Goal: Task Accomplishment & Management: Manage account settings

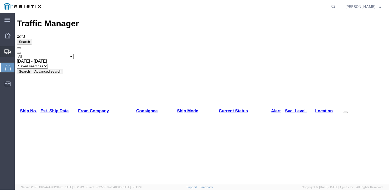
click at [0, 0] on span "Create Shipment" at bounding box center [0, 0] width 0 height 0
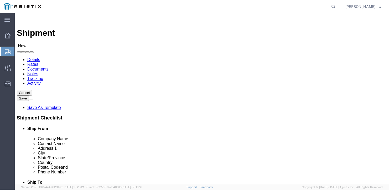
click select "Select General Dynamics Bath Iron Works"
select select "8114"
click select "Select General Dynamics Bath Iron Works"
select select
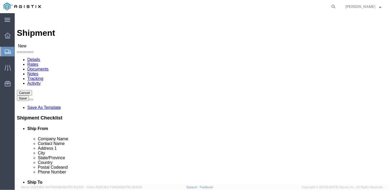
click input "text"
type input "[PERSON_NAME]"
click input "text"
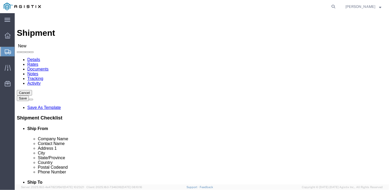
type input "[PERSON_NAME]"
click input "text"
type input "[STREET_ADDRESS]"
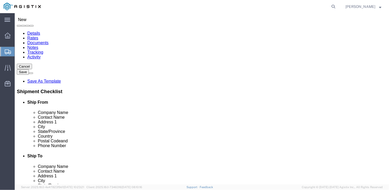
scroll to position [105, 0]
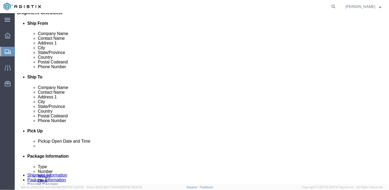
click input "text"
type input "[GEOGRAPHIC_DATA]"
type input "i"
type input "indi"
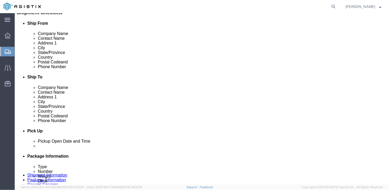
type input "46304"
type input "[PHONE_NUMBER]"
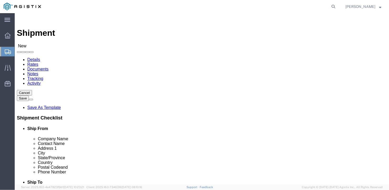
click select "Select Bath - 50 YARD REC [US_STATE][GEOGRAPHIC_DATA] - 700 [US_STATE][GEOGRAPH…"
select select "15691"
click select "Select Bath - 50 YARD REC [US_STATE][GEOGRAPHIC_DATA] - 700 [US_STATE][GEOGRAPH…"
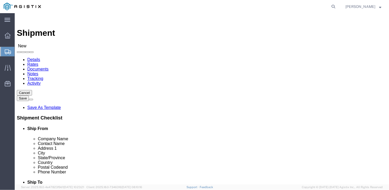
click input "text"
type input "American Steel"
type input "[PERSON_NAME]"
type input "[STREET_ADDRESS][PERSON_NAME]"
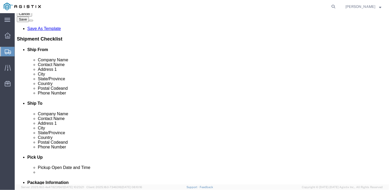
scroll to position [105, 0]
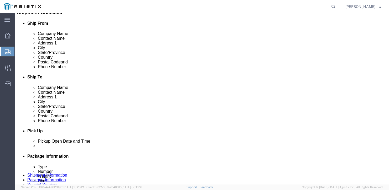
click input "text"
type input "[GEOGRAPHIC_DATA]"
type input "m"
type input "[US_STATE]"
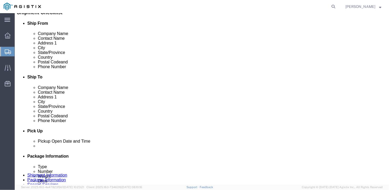
click input "Postal Code"
type input "04530"
click input "text"
type input "[PHONE_NUMBER]"
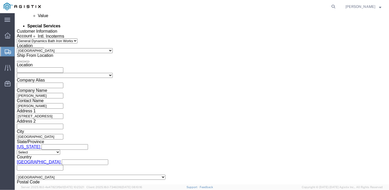
scroll to position [365, 0]
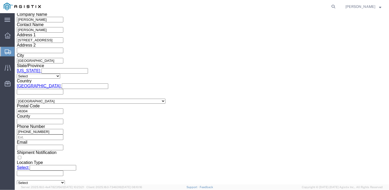
click select "Select Air Less than Truckload Multi-Leg Ocean Freight Rail Small Parcel Truckl…"
select select "TL"
click select "Select Air Less than Truckload Multi-Leg Ocean Freight Rail Small Parcel Truckl…"
click select "Select 1-Ton (PSS) 10 Wheel 10 Yard Dump Truck 20 Yard Dump Truck Bobtail Botto…"
select select "FLBD"
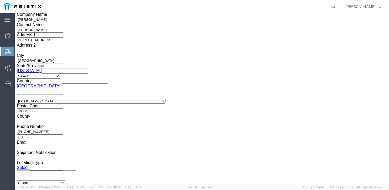
click select "Select 1-Ton (PSS) 10 Wheel 10 Yard Dump Truck 20 Yard Dump Truck Bobtail Botto…"
click select "Select 35 Feet 20 Feet 28 Feet 53 Feet 40 Feet 48 Feet"
select select "53FT"
click select "Select 35 Feet 20 Feet 28 Feet 53 Feet 40 Feet 48 Feet"
click button "Continue"
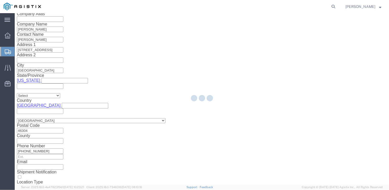
scroll to position [6, 0]
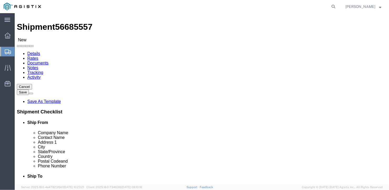
click select "Select Bale(s) Basket(s) Bolt(s) Bottle(s) Buckets Bulk Bundle(s) Can(s) Cardbo…"
select select "BULK"
click select "Select Bale(s) Basket(s) Bolt(s) Bottle(s) Buckets Bulk Bundle(s) Can(s) Cardbo…"
drag, startPoint x: 60, startPoint y: 105, endPoint x: 47, endPoint y: 106, distance: 13.2
click div "Number 1"
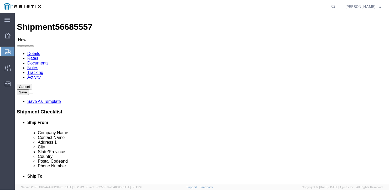
type input "4"
drag, startPoint x: 57, startPoint y: 113, endPoint x: 52, endPoint y: 114, distance: 4.8
click input "text"
type input "582"
click input "text"
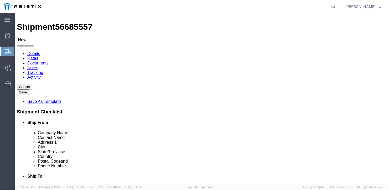
type input "126"
click input "text"
type input "12"
drag, startPoint x: 61, startPoint y: 123, endPoint x: 52, endPoint y: 125, distance: 9.3
click input "0.00"
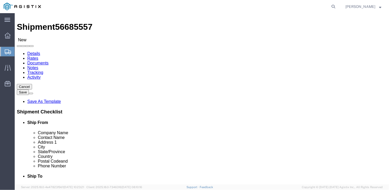
type input "39956"
click link "Add Content"
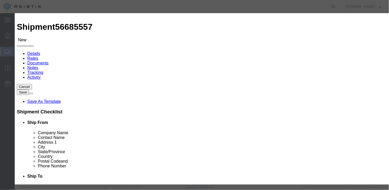
click input "text"
type input "wide steel plates"
select select "US"
drag, startPoint x: 100, startPoint y: 50, endPoint x: 88, endPoint y: 50, distance: 12.6
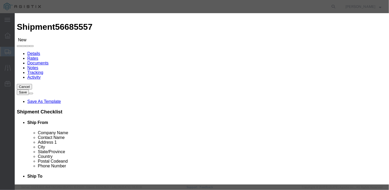
scroll to position [0, 0]
drag, startPoint x: 101, startPoint y: 52, endPoint x: 93, endPoint y: 52, distance: 8.9
click div "0"
type input "1"
click input "text"
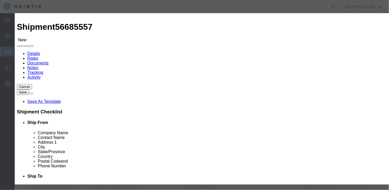
type input "0"
type input "1"
click button "Save & Close"
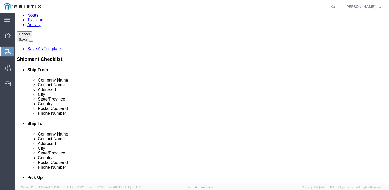
scroll to position [63, 0]
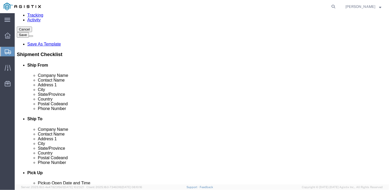
click dd "1.00 Each"
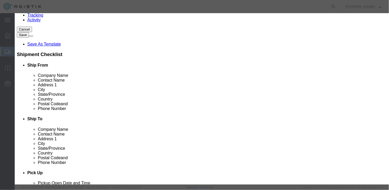
drag, startPoint x: 106, startPoint y: 48, endPoint x: 91, endPoint y: 50, distance: 14.3
click div "1.00"
type input "4"
click div "Save & Add Another Save & Close Close"
click input "4"
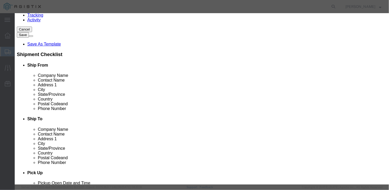
drag, startPoint x: 99, startPoint y: 59, endPoint x: 92, endPoint y: 60, distance: 7.1
click div "4"
type input "1"
click button "Save & Close"
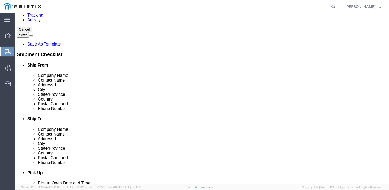
click button "Continue"
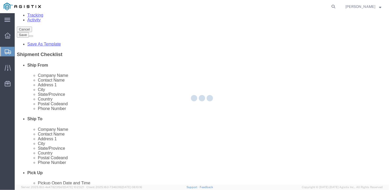
scroll to position [0, 0]
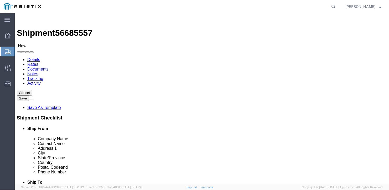
click button "Rate Shipment"
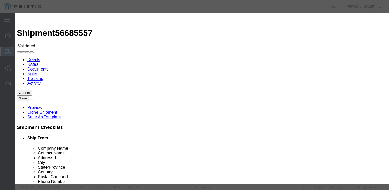
select select "6922"
select select "16774"
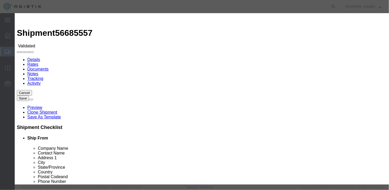
type input "5300"
type input "5,300.00"
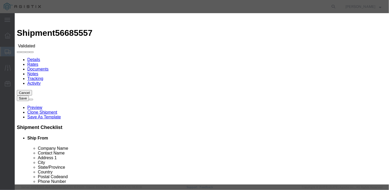
type input "b27102"
type input "[PERSON_NAME]"
type input "[PHONE_NUMBER]"
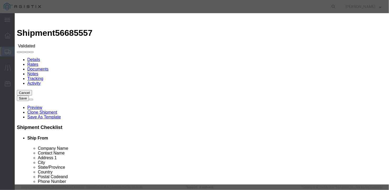
type input "[DATE]"
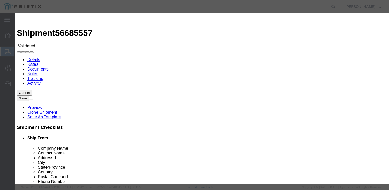
scroll to position [51, 0]
select select "1100"
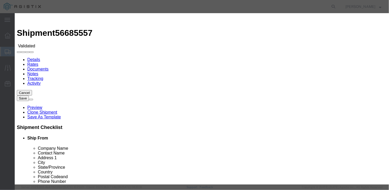
type input "[DATE]"
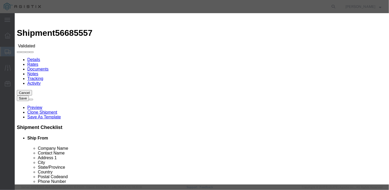
type input "[DATE]"
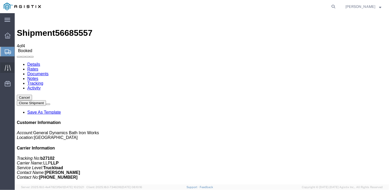
click at [15, 68] on span "Traffic" at bounding box center [16, 67] width 4 height 11
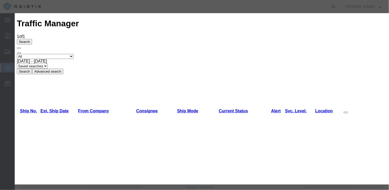
type input "[DATE]"
type input "12:00 PM"
select select "DELIVRED"
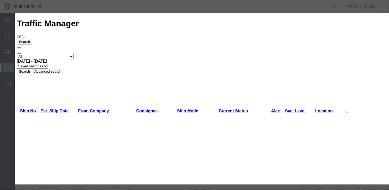
type input "[DATE]"
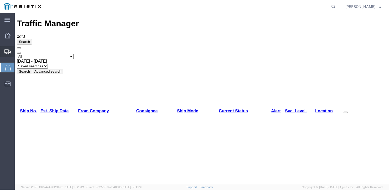
click at [0, 0] on span "Create Shipment" at bounding box center [0, 0] width 0 height 0
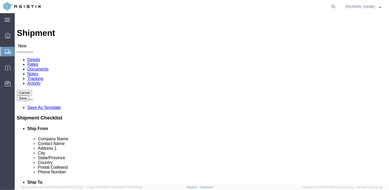
click select "Select General Dynamics Bath Iron Works"
select select "8114"
click select "Select General Dynamics Bath Iron Works"
select select
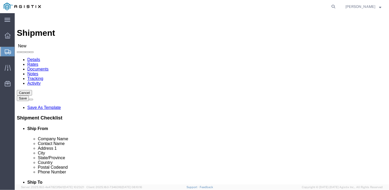
click input "text"
type input "[PERSON_NAME]"
type input "[STREET_ADDRESS]"
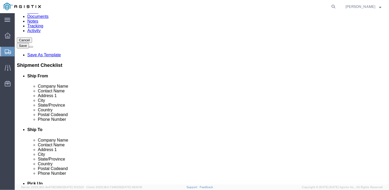
scroll to position [79, 0]
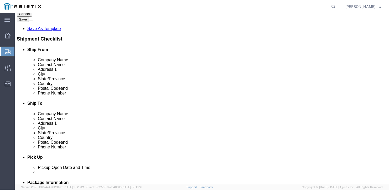
click input "text"
type input "[GEOGRAPHIC_DATA]"
type input "ind"
click input "text"
type input "46304"
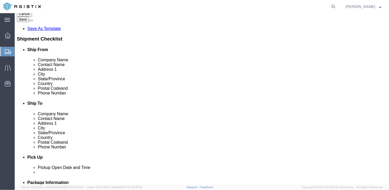
click input "text"
type input "[PHONE_NUMBER]"
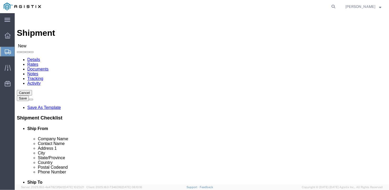
click select "Select Bath - 50 YARD REC [US_STATE][GEOGRAPHIC_DATA] - 700 [US_STATE][GEOGRAPH…"
select select "15691"
click select "Select Bath - 50 YARD REC [US_STATE][GEOGRAPHIC_DATA] - 700 [US_STATE][GEOGRAPH…"
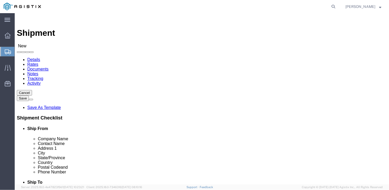
click input "text"
type input "American Steel"
type input "[PERSON_NAME]"
type input "[STREET_ADDRESS][PERSON_NAME]"
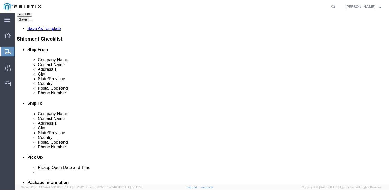
click input "text"
type input "[GEOGRAPHIC_DATA]"
type input "M"
type input "[US_STATE]"
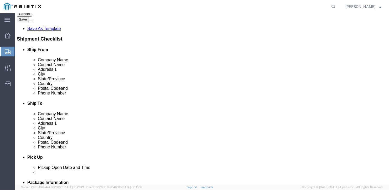
type input "04530"
click input "text"
type input "[PHONE_NUMBER]"
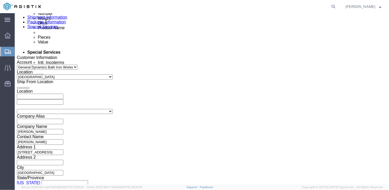
scroll to position [365, 0]
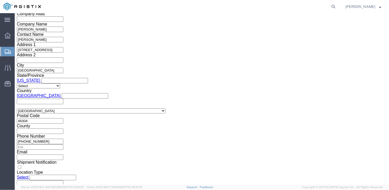
click select "Select Air Less than Truckload Multi-Leg Ocean Freight Rail Small Parcel Truckl…"
select select "TL"
click select "Select Air Less than Truckload Multi-Leg Ocean Freight Rail Small Parcel Truckl…"
drag, startPoint x: 45, startPoint y: 134, endPoint x: 30, endPoint y: 121, distance: 19.8
click select "Select 1-Ton (PSS) 10 Wheel 10 Yard Dump Truck 20 Yard Dump Truck Bobtail Botto…"
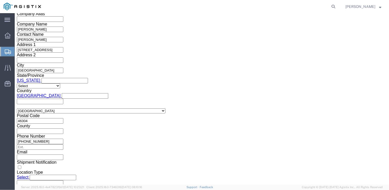
select select "FLBD"
click select "Select 1-Ton (PSS) 10 Wheel 10 Yard Dump Truck 20 Yard Dump Truck Bobtail Botto…"
click select "Select 35 Feet 20 Feet 28 Feet 53 Feet 40 Feet 48 Feet"
select select "53FT"
click select "Select 35 Feet 20 Feet 28 Feet 53 Feet 40 Feet 48 Feet"
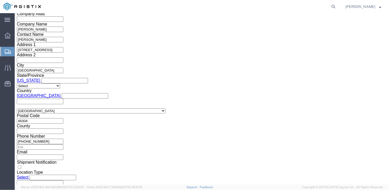
click button "Continue"
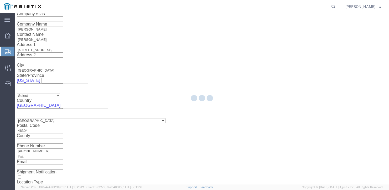
scroll to position [6, 0]
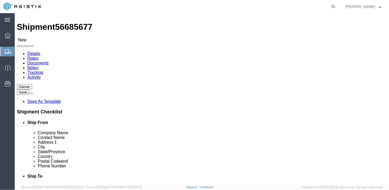
click select "Select Bale(s) Basket(s) Bolt(s) Bottle(s) Buckets Bulk Bundle(s) Can(s) Cardbo…"
select select "BULK"
click select "Select Bale(s) Basket(s) Bolt(s) Bottle(s) Buckets Bulk Bundle(s) Can(s) Cardbo…"
drag, startPoint x: 59, startPoint y: 104, endPoint x: 36, endPoint y: 104, distance: 23.7
click div "Number 1"
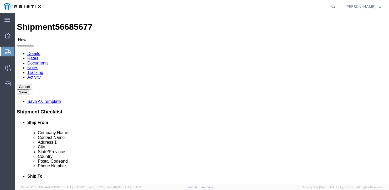
type input "2"
click div "1 x Bulk Package Type Select Bale(s) Basket(s) Bolt(s) Bottle(s) Buckets Bulk B…"
click input "text"
type input "582"
click input "text"
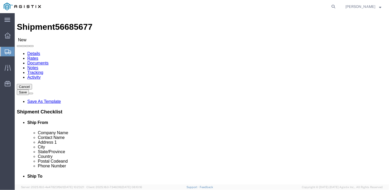
type input "126"
click input "text"
type input "12"
drag, startPoint x: 66, startPoint y: 126, endPoint x: 33, endPoint y: 134, distance: 33.9
click div "Weight 0.00 Select kgs lbs Ship. t°"
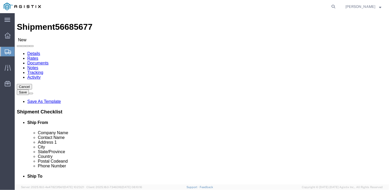
type input "31196"
click div "2 x Bulk Package Type Select Bale(s) Basket(s) Bolt(s) Bottle(s) Buckets Bulk B…"
click link "Add Content"
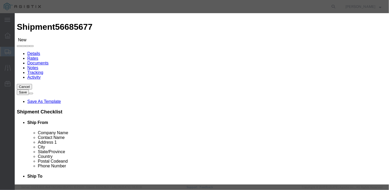
click input "text"
type input "wide steel plates"
type input "1"
drag, startPoint x: 99, startPoint y: 50, endPoint x: 92, endPoint y: 50, distance: 7.6
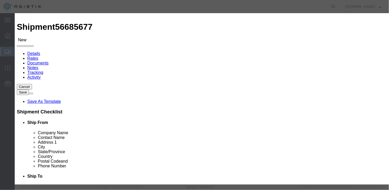
click div "0"
type input "2"
drag, startPoint x: 99, startPoint y: 60, endPoint x: 90, endPoint y: 60, distance: 8.9
click div "2"
type input "1"
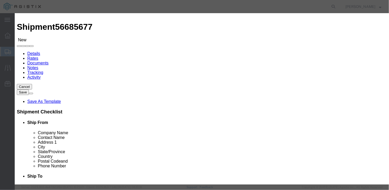
click div "Save & Add Another Save & Close Close"
click button "Save & Close"
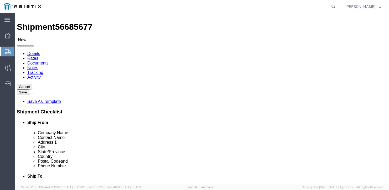
click button "Rate Shipment"
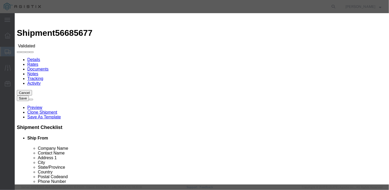
select select "6922"
select select "16774"
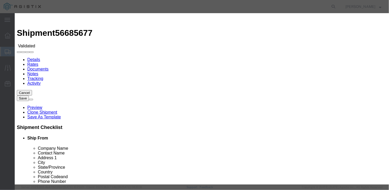
type input "5300"
type input "5,300.00"
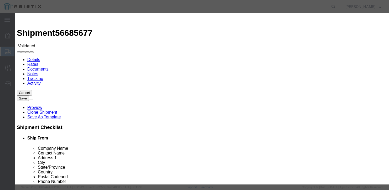
drag, startPoint x: 278, startPoint y: 66, endPoint x: 275, endPoint y: 64, distance: 3.5
type input "b27103"
type input "[PERSON_NAME]"
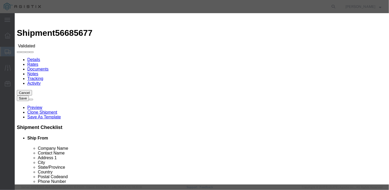
type input "[PHONE_NUMBER]"
type input "[DATE]"
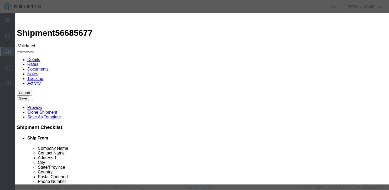
type input "[DATE]"
select select "1000"
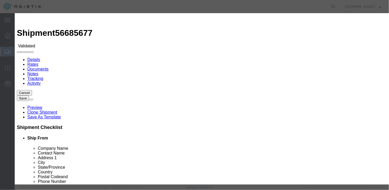
scroll to position [51, 0]
select select "1100"
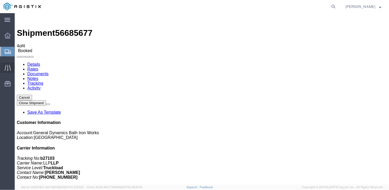
click at [18, 64] on span "Traffic" at bounding box center [16, 67] width 4 height 11
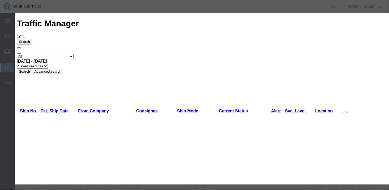
type input "[DATE]"
type input "12:00 PM"
select select "DELIVRED"
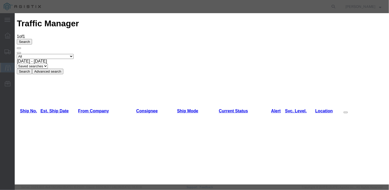
type input "[DATE]"
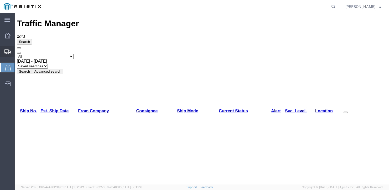
click at [0, 0] on span "Create Shipment" at bounding box center [0, 0] width 0 height 0
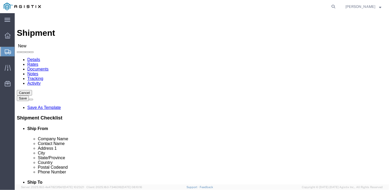
click select "Select General Dynamics Bath Iron Works"
select select "8114"
click select "Select General Dynamics Bath Iron Works"
select select
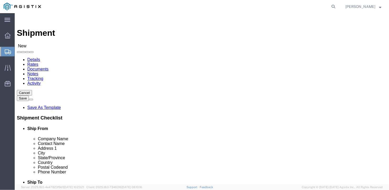
click input "text"
type input "[PERSON_NAME]"
type input "[STREET_ADDRESS]"
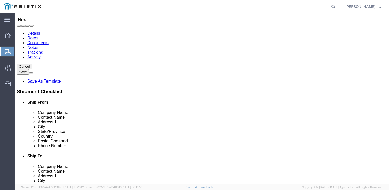
scroll to position [53, 0]
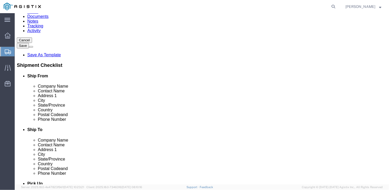
click input "text"
type input "[GEOGRAPHIC_DATA]"
type input "indi"
click input "text"
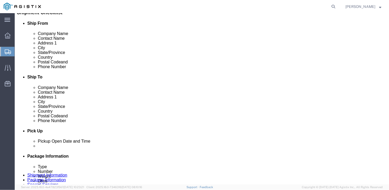
type input "46304"
click div
click input "text"
type input "[PHONE_NUMBER]"
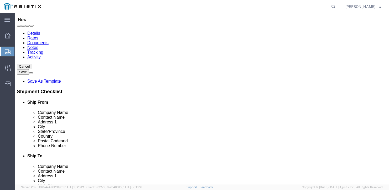
click select "Select Bath - 50 YARD REC [US_STATE][GEOGRAPHIC_DATA] - 700 [US_STATE][GEOGRAPH…"
select select "15691"
click select "Select Bath - 50 YARD REC [US_STATE][GEOGRAPHIC_DATA] - 700 [US_STATE][GEOGRAPH…"
click input "text"
type input "American Steel"
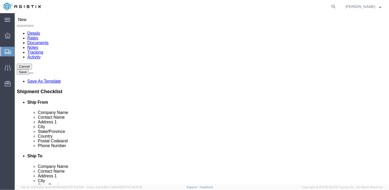
type input "[PERSON_NAME]"
type input "[STREET_ADDRESS][PERSON_NAME]"
click input "text"
type input "[GEOGRAPHIC_DATA]"
type input "m"
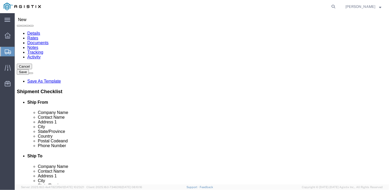
type input "m"
type input "[US_STATE]"
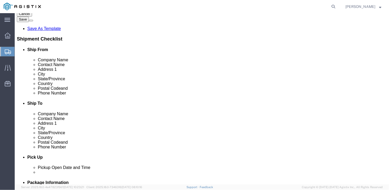
click input "Postal Code"
type input "04530"
click input "text"
type input "[PHONE_NUMBER]"
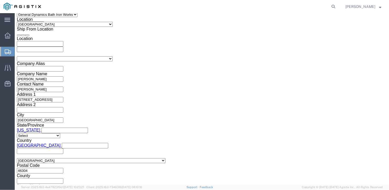
scroll to position [365, 0]
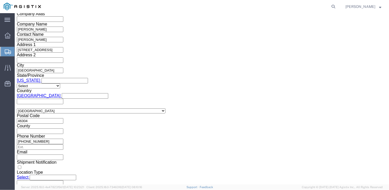
click select "Select Air Less than Truckload Multi-Leg Ocean Freight Rail Small Parcel Truckl…"
select select "TL"
click select "Select Air Less than Truckload Multi-Leg Ocean Freight Rail Small Parcel Truckl…"
click select "Select 1-Ton (PSS) 10 Wheel 10 Yard Dump Truck 20 Yard Dump Truck Bobtail Botto…"
select select "FLBD"
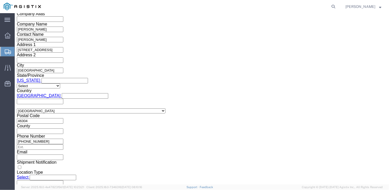
click select "Select 1-Ton (PSS) 10 Wheel 10 Yard Dump Truck 20 Yard Dump Truck Bobtail Botto…"
click select "Select 35 Feet 20 Feet 28 Feet 53 Feet 40 Feet 48 Feet"
select select "53FT"
click select "Select 35 Feet 20 Feet 28 Feet 53 Feet 40 Feet 48 Feet"
click button "Continue"
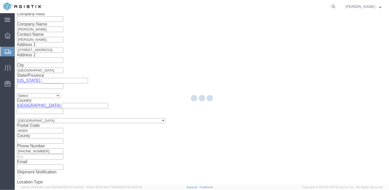
scroll to position [6, 0]
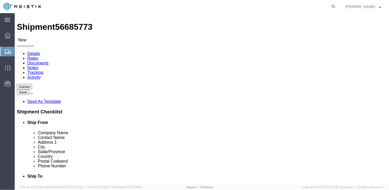
click select "Select Bale(s) Basket(s) Bolt(s) Bottle(s) Buckets Bulk Bundle(s) Can(s) Cardbo…"
select select "BULK"
click select "Select Bale(s) Basket(s) Bolt(s) Bottle(s) Buckets Bulk Bundle(s) Can(s) Cardbo…"
drag, startPoint x: 60, startPoint y: 106, endPoint x: 47, endPoint y: 103, distance: 14.3
click div "Number 1"
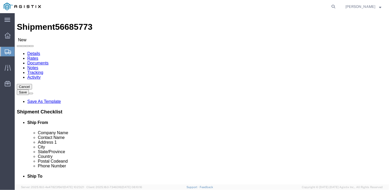
type input "5"
click div "Length x Width x Height Select cm ft in"
click input "text"
type input "582"
click input "text"
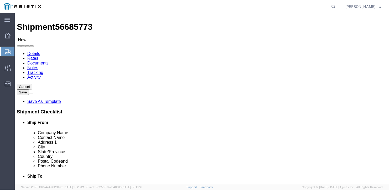
type input "126"
drag, startPoint x: 98, startPoint y: 116, endPoint x: 96, endPoint y: 113, distance: 3.9
click input "text"
type input "12"
drag, startPoint x: 64, startPoint y: 124, endPoint x: 48, endPoint y: 124, distance: 15.5
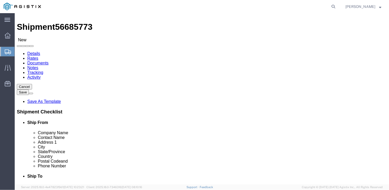
click div "0.00 Select kgs lbs"
type input "39954"
click link "Add Content"
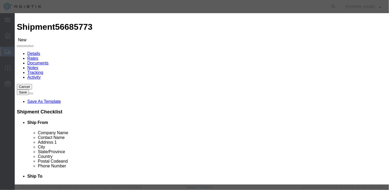
click input "text"
type input "wide steel plates"
type input "1"
drag, startPoint x: 105, startPoint y: 49, endPoint x: 77, endPoint y: 52, distance: 28.0
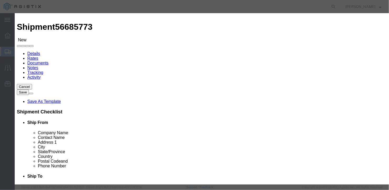
click div "Pieces 0 Select Bag Barrels 100Board Feet Bottle Box Blister Pack Carats Can Ca…"
type input "5"
click div "Commodity library Product Name wide steel plates Pieces 5 Select Bag Barrels 10…"
drag, startPoint x: 99, startPoint y: 59, endPoint x: 90, endPoint y: 59, distance: 8.7
click div "5"
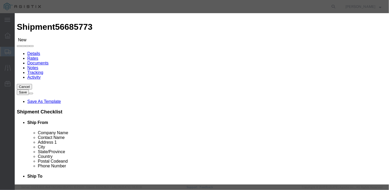
type input "1"
drag, startPoint x: 258, startPoint y: 144, endPoint x: 266, endPoint y: 145, distance: 7.6
click div "Save & Add Another Save & Close Close"
click button "Save & Close"
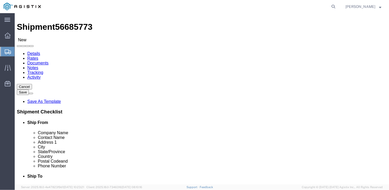
click button "Rate Shipment"
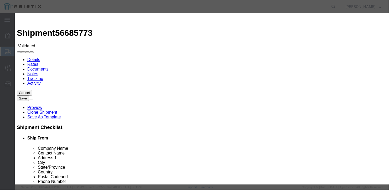
select select "6922"
select select "16774"
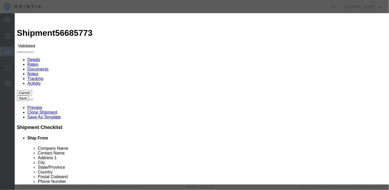
type input "5300"
type input "5,300.00"
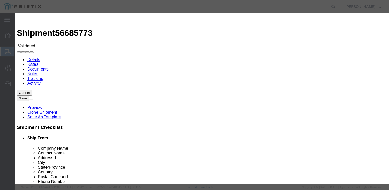
type input "b27091"
type input "[PERSON_NAME]"
type input "[PHONE_NUMBER]"
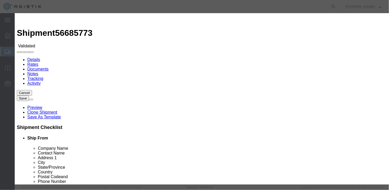
type input "[DATE]"
drag, startPoint x: 279, startPoint y: 59, endPoint x: 283, endPoint y: 62, distance: 5.1
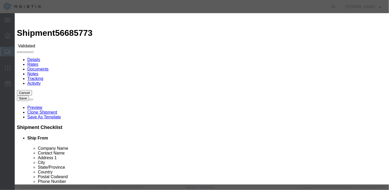
type input "[DATE]"
select select "0800"
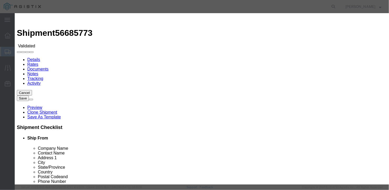
scroll to position [51, 0]
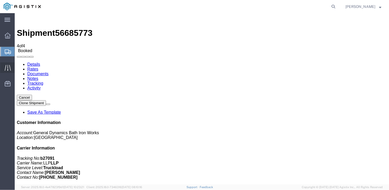
click at [5, 67] on icon at bounding box center [7, 68] width 6 height 6
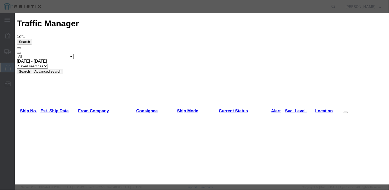
type input "[DATE]"
type input "1:00 PM"
select select "DELIVRED"
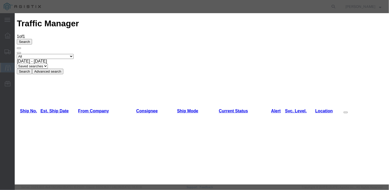
type input "[DATE]"
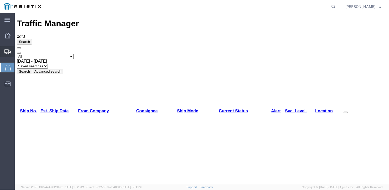
click at [0, 0] on span "Create Shipment" at bounding box center [0, 0] width 0 height 0
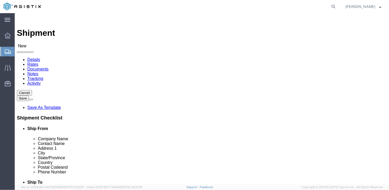
click select "Select General Dynamics Bath Iron Works"
select select "8114"
click select "Select General Dynamics Bath Iron Works"
select select
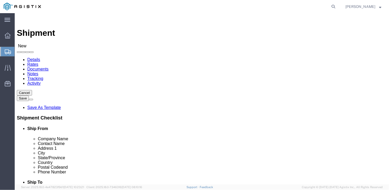
click input "text"
type input "[PERSON_NAME]"
type input "[STREET_ADDRESS]"
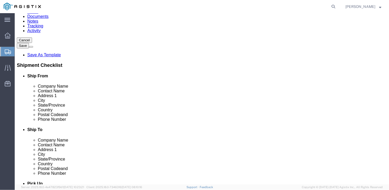
click input "text"
type input "[GEOGRAPHIC_DATA]"
type input "ind"
click input "text"
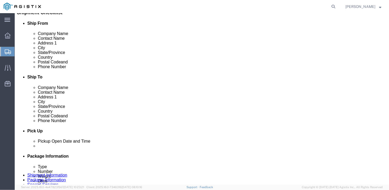
type input "46304"
click input "text"
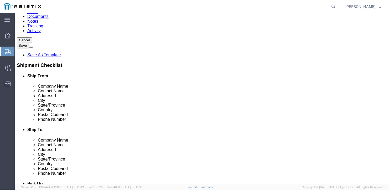
scroll to position [0, 0]
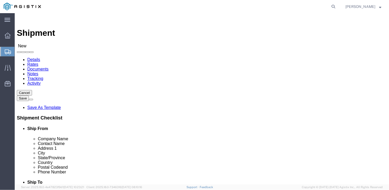
type input "[PHONE_NUMBER]"
click select "Select Bath - 50 YARD REC [US_STATE][GEOGRAPHIC_DATA] - 700 [US_STATE][GEOGRAPH…"
select select "15691"
click select "Select Bath - 50 YARD REC [US_STATE][GEOGRAPHIC_DATA] - 700 [US_STATE][GEOGRAPH…"
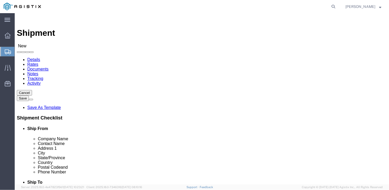
click input "text"
type input "American Steel"
drag, startPoint x: 196, startPoint y: 151, endPoint x: 180, endPoint y: 152, distance: 16.1
click div "Contact Name 81"
type input "[PERSON_NAME]"
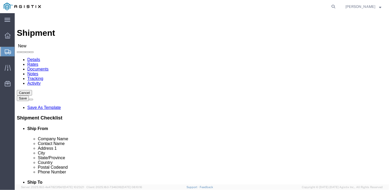
type input "[STREET_ADDRESS][PERSON_NAME]"
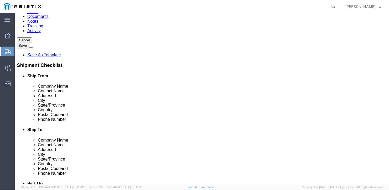
click input "text"
type input "[GEOGRAPHIC_DATA]"
type input "m"
type input "main"
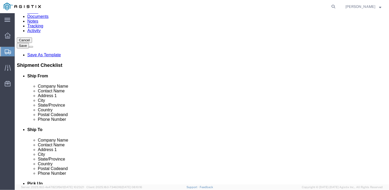
type input "04530"
click input "text"
type input "[PHONE_NUMBER]"
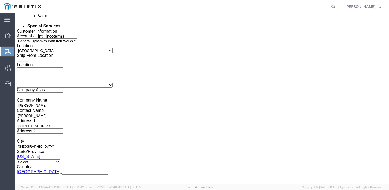
scroll to position [365, 0]
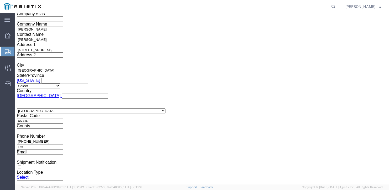
click select "Select Air Less than Truckload Multi-Leg Ocean Freight Rail Small Parcel Truckl…"
select select "TL"
click select "Select Air Less than Truckload Multi-Leg Ocean Freight Rail Small Parcel Truckl…"
click select "Select 1-Ton (PSS) 10 Wheel 10 Yard Dump Truck 20 Yard Dump Truck Bobtail Botto…"
select select "FLBD"
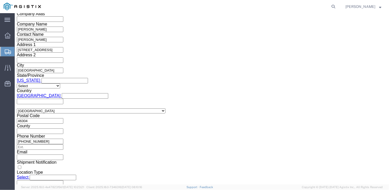
click select "Select 1-Ton (PSS) 10 Wheel 10 Yard Dump Truck 20 Yard Dump Truck Bobtail Botto…"
click select "Select 35 Feet 20 Feet 28 Feet 53 Feet 40 Feet 48 Feet"
select select "53FT"
click select "Select 35 Feet 20 Feet 28 Feet 53 Feet 40 Feet 48 Feet"
click button "Continue"
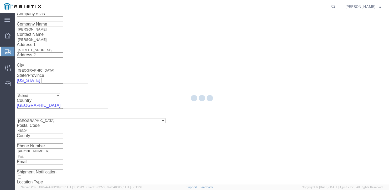
scroll to position [6, 0]
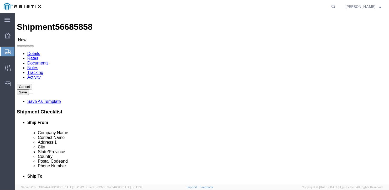
click select "Select Bale(s) Basket(s) Bolt(s) Bottle(s) Buckets Bulk Bundle(s) Can(s) Cardbo…"
select select "BULK"
click select "Select Bale(s) Basket(s) Bolt(s) Bottle(s) Buckets Bulk Bundle(s) Can(s) Cardbo…"
click input "1"
drag, startPoint x: 63, startPoint y: 103, endPoint x: 44, endPoint y: 107, distance: 19.5
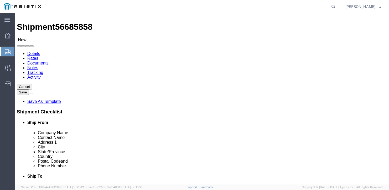
click div "Number 1"
type input "3"
click div "3 x Bulk Package Type Select Bale(s) Basket(s) Bolt(s) Bottle(s) Buckets Bulk B…"
click input "text"
type input "582"
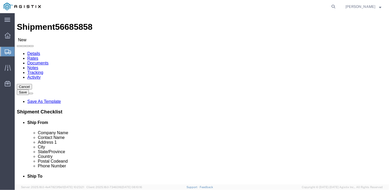
click input "text"
type input "126"
click input "text"
type input "12"
drag, startPoint x: 64, startPoint y: 123, endPoint x: 42, endPoint y: 128, distance: 22.8
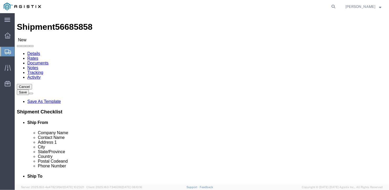
click div "Weight 0.00 Select kgs lbs Ship. t°"
type input "37650"
click link "Add Content"
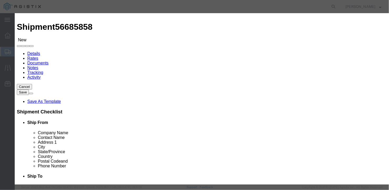
click input "text"
type input "wide steel plates"
type input "1"
drag, startPoint x: 103, startPoint y: 50, endPoint x: 98, endPoint y: 49, distance: 4.2
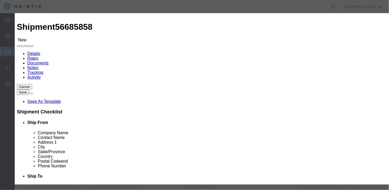
scroll to position [0, 0]
drag, startPoint x: 104, startPoint y: 51, endPoint x: 83, endPoint y: 50, distance: 21.0
click div "Pieces Number of pieces inside all the packages 0 Select Bag Barrels 100Board F…"
type input "3"
click input "3"
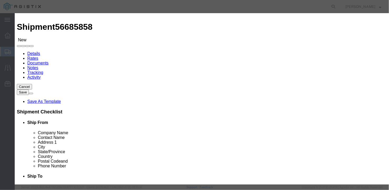
drag, startPoint x: 98, startPoint y: 60, endPoint x: 88, endPoint y: 57, distance: 10.6
click div "Total Value 3 Select ADP AED AFN ALL AMD AOA ARS ATS AUD AWG AZN BAM BBD BDT BG…"
type input "1"
click button "Save & Close"
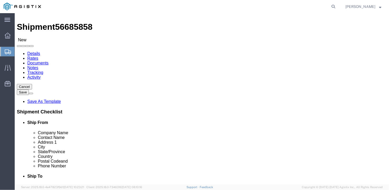
scroll to position [63, 0]
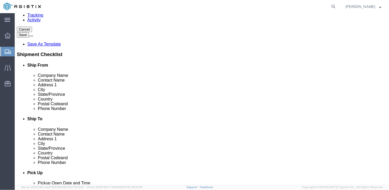
click button "Rate Shipment"
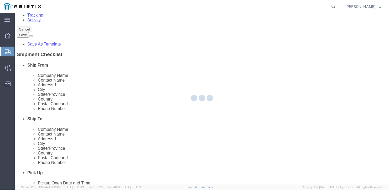
scroll to position [0, 0]
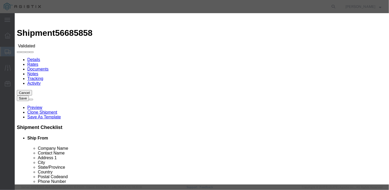
select select "6922"
select select "16774"
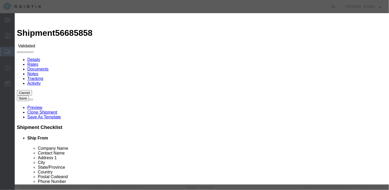
type input "5300"
type input "b27091"
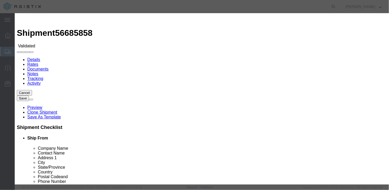
type input "[PERSON_NAME]"
type input "[PHONE_NUMBER]"
type input "[DATE]"
type input "5,300.00"
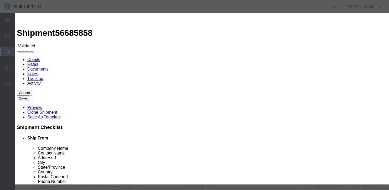
drag, startPoint x: 295, startPoint y: 65, endPoint x: 278, endPoint y: 67, distance: 17.8
type input "b27078"
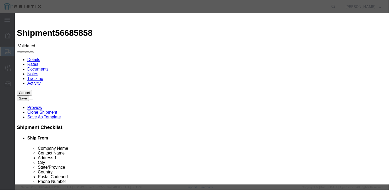
type input "[DATE]"
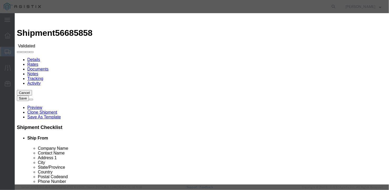
type input "[DATE]"
select select "1200"
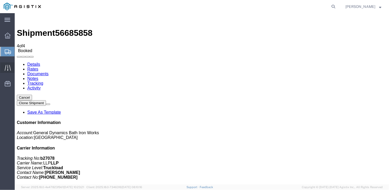
click at [18, 65] on span "Traffic" at bounding box center [16, 67] width 4 height 11
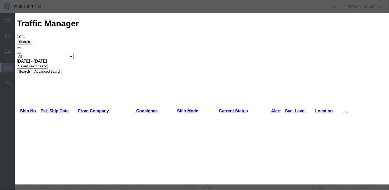
type input "[DATE]"
